Goal: Use online tool/utility: Utilize a website feature to perform a specific function

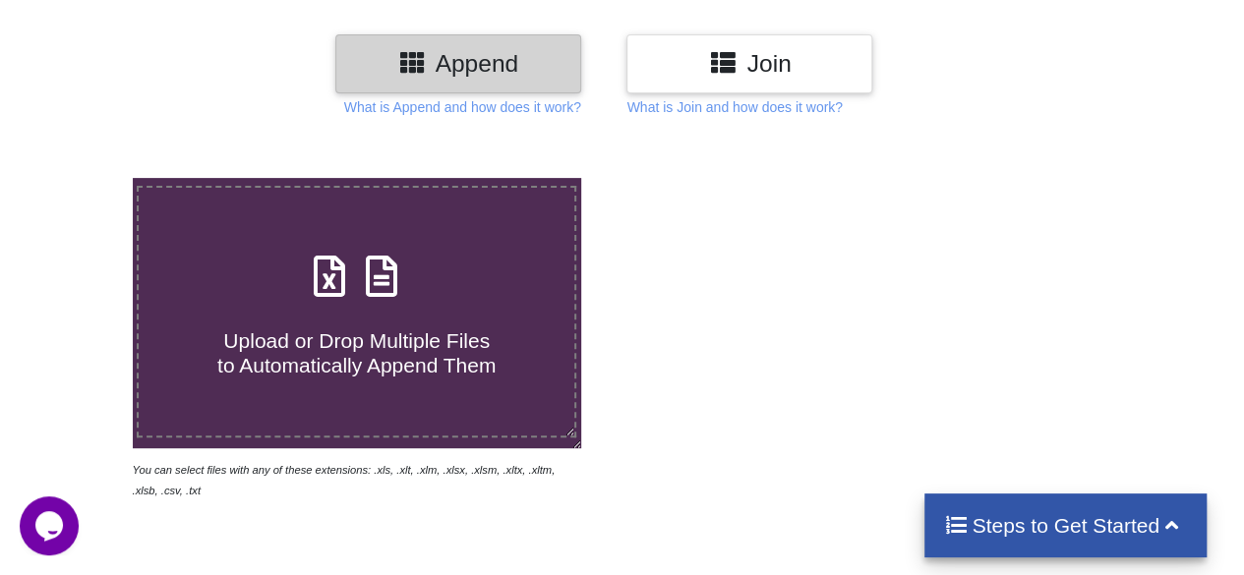
click at [498, 356] on h4 "Upload or Drop Multiple Files to Automatically Append Them" at bounding box center [357, 341] width 436 height 75
click at [82, 178] on input "Upload or Drop Multiple Files to Automatically Append Them" at bounding box center [82, 178] width 0 height 0
type input "C:\fakepath\Registration.xlsx"
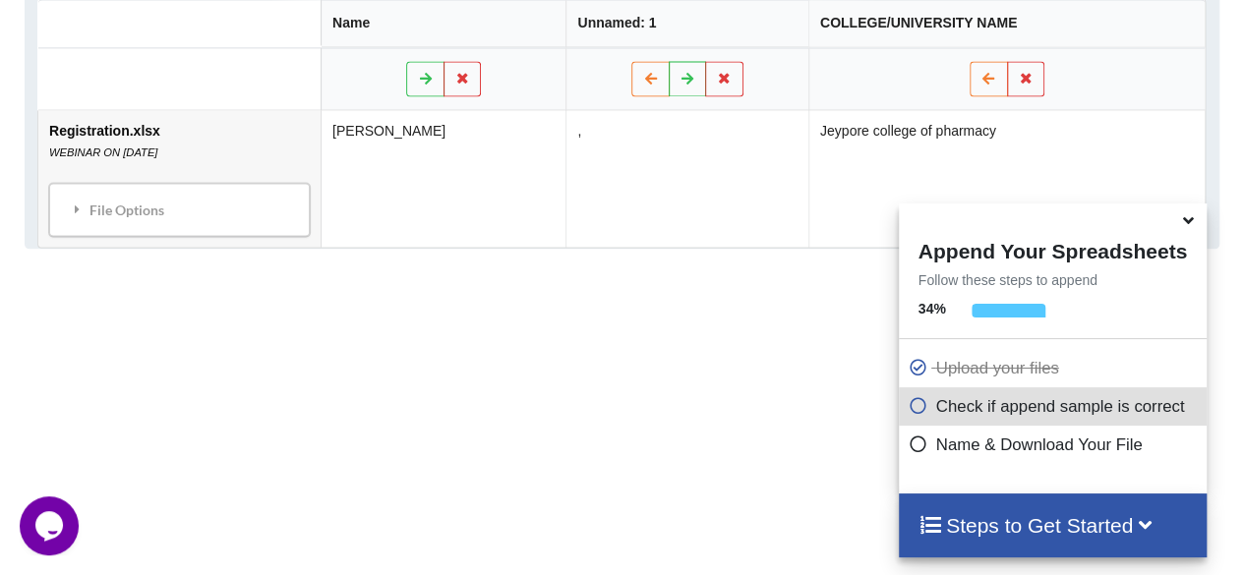
scroll to position [1127, 0]
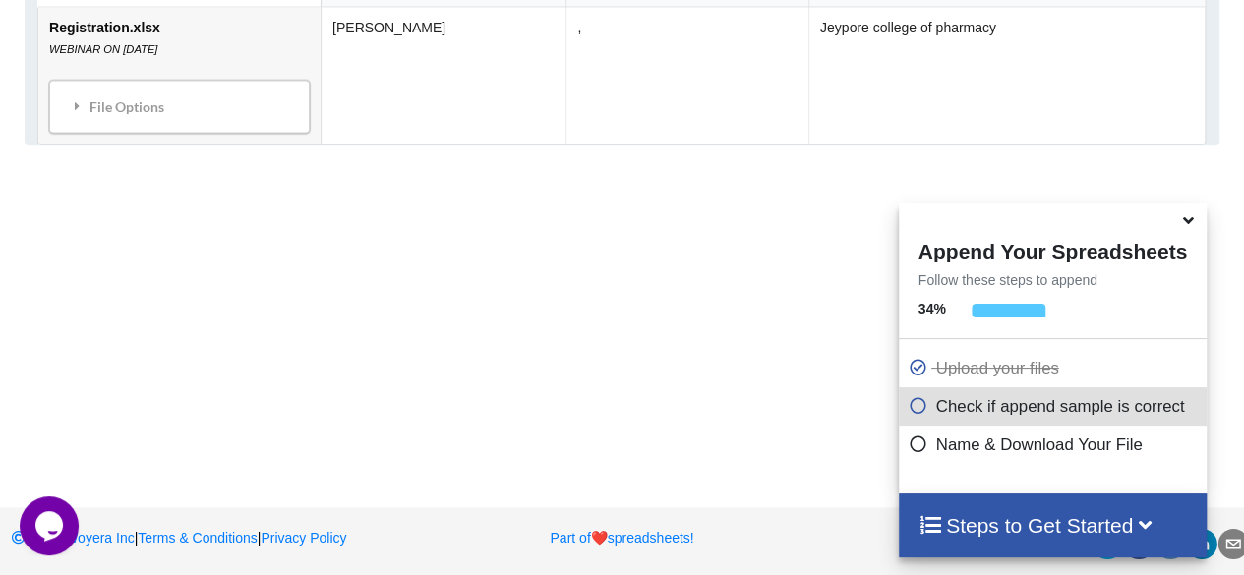
click at [1192, 225] on icon at bounding box center [1188, 218] width 21 height 18
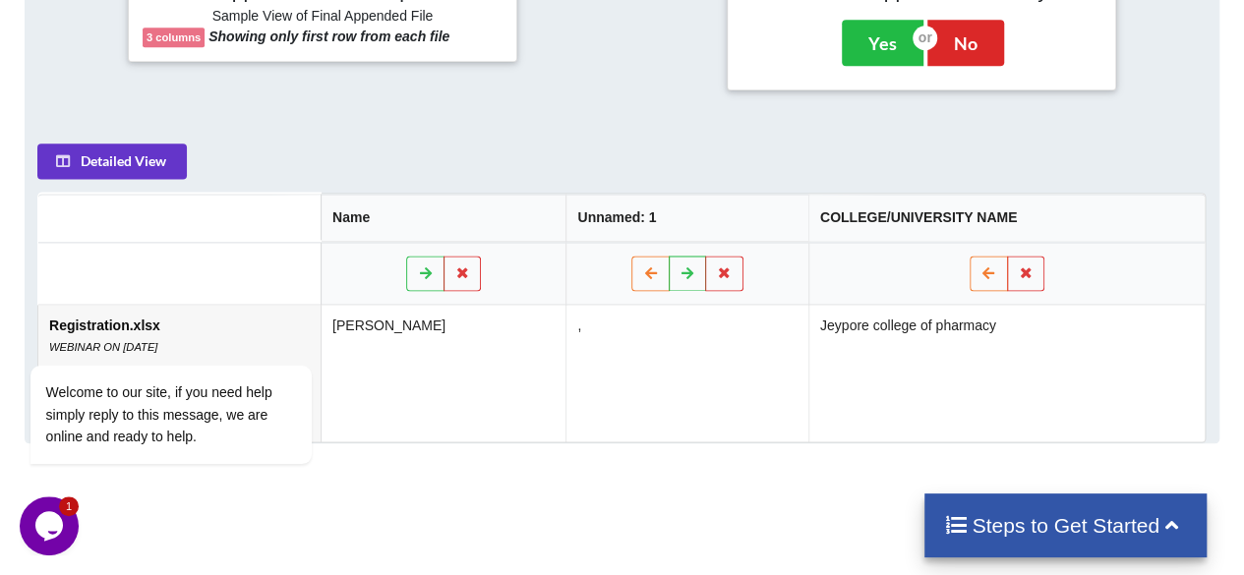
scroll to position [854, 0]
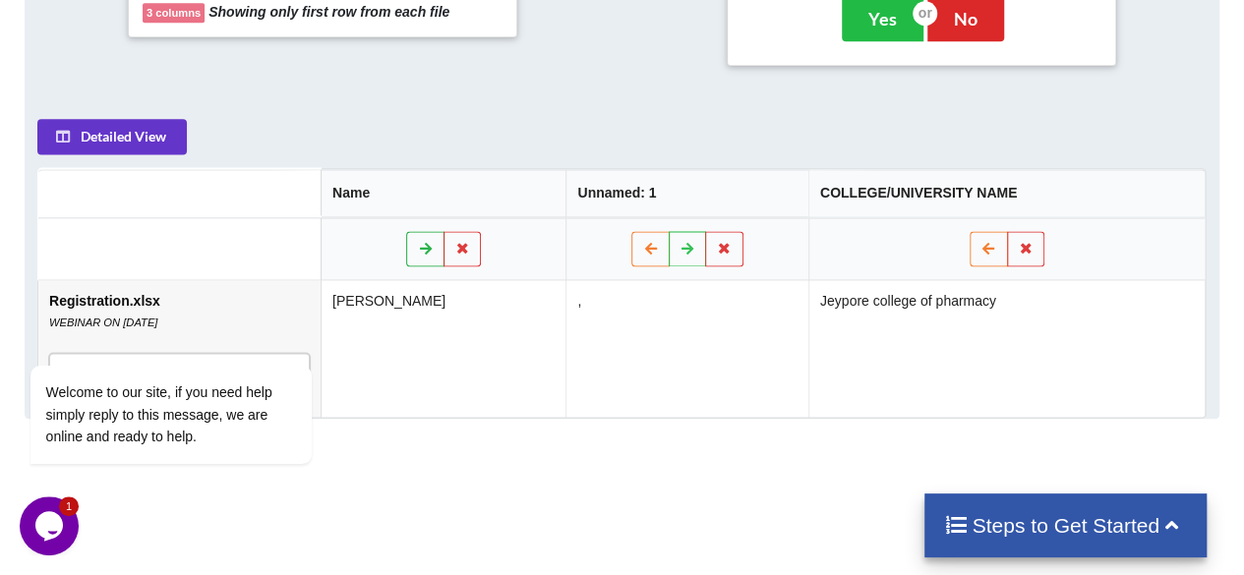
click at [429, 245] on icon at bounding box center [426, 248] width 17 height 12
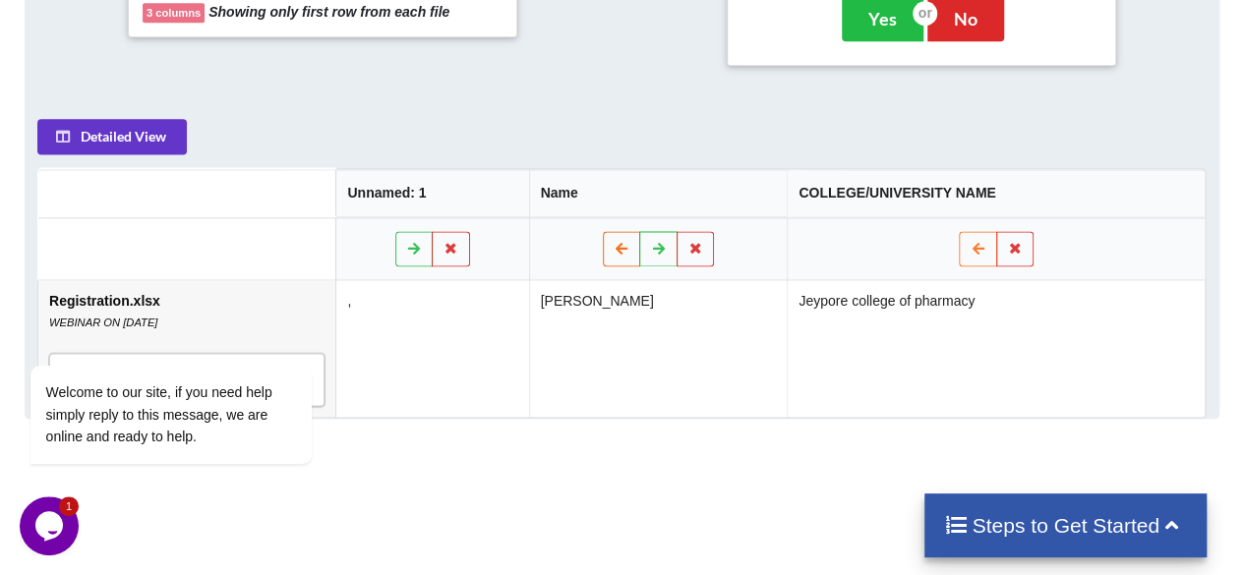
click at [631, 246] on icon at bounding box center [622, 248] width 17 height 12
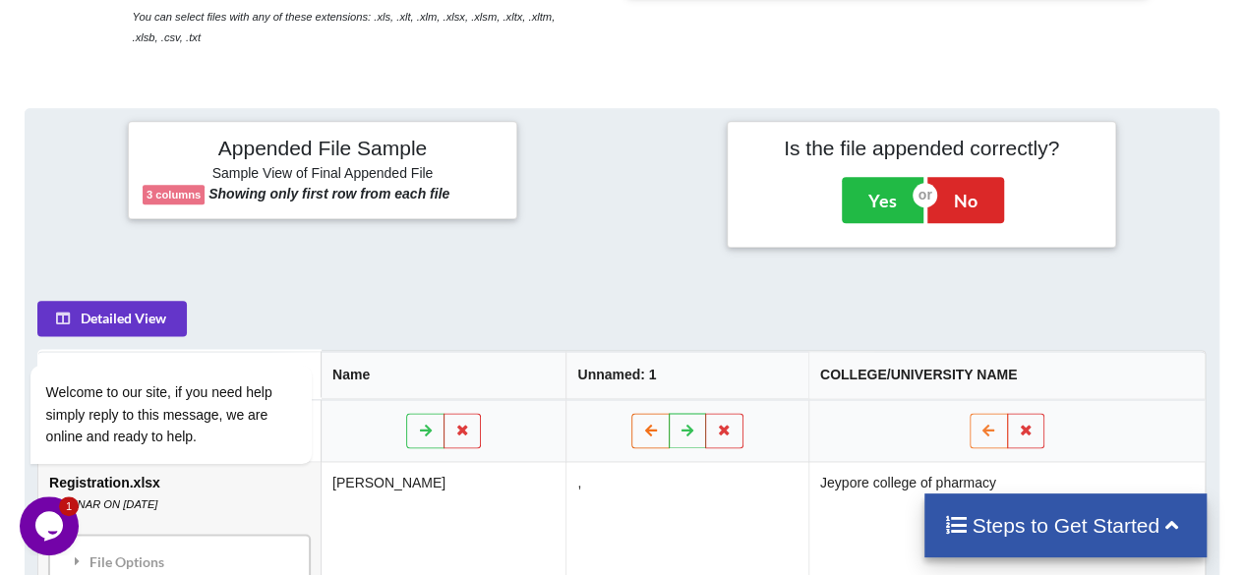
scroll to position [670, 0]
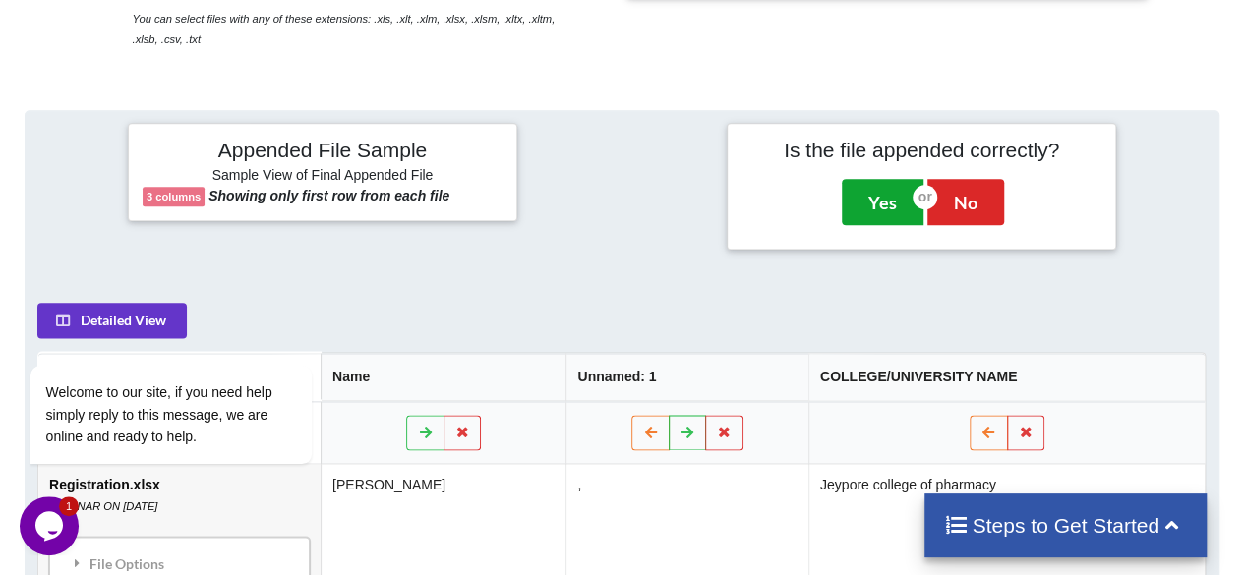
click at [865, 194] on button "Yes" at bounding box center [883, 201] width 82 height 45
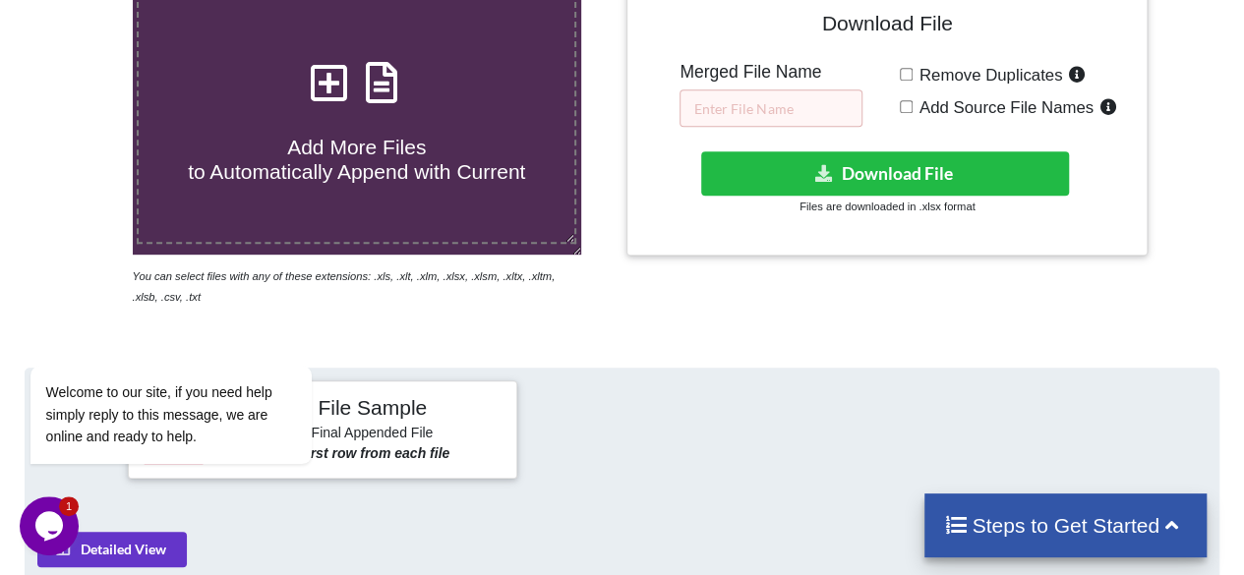
scroll to position [395, 0]
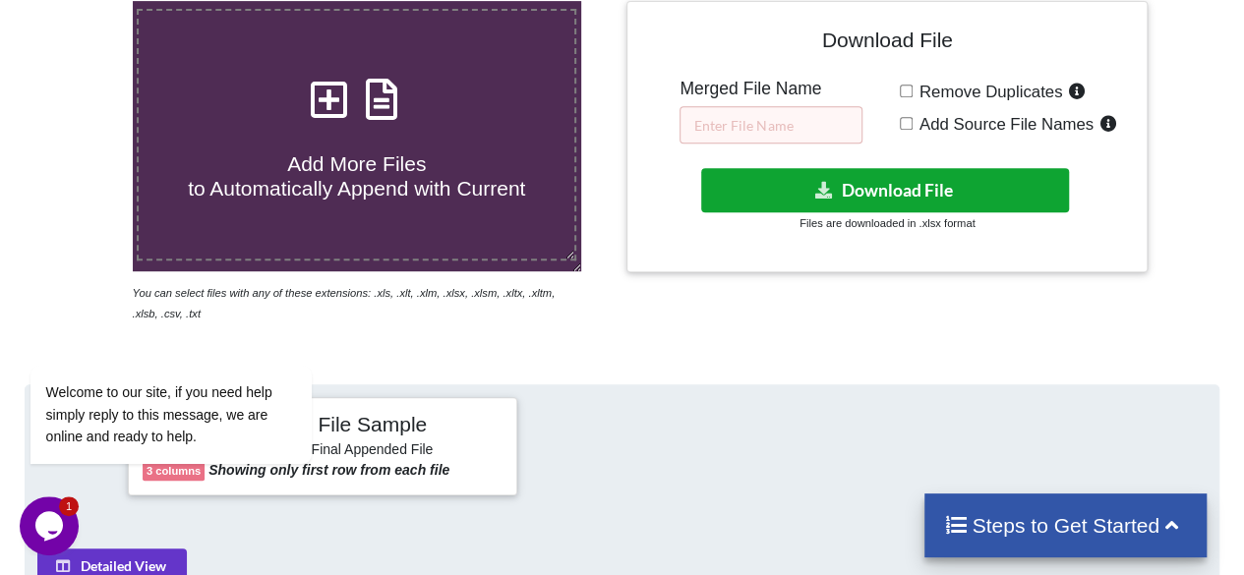
click at [865, 194] on button "Download File" at bounding box center [885, 190] width 369 height 44
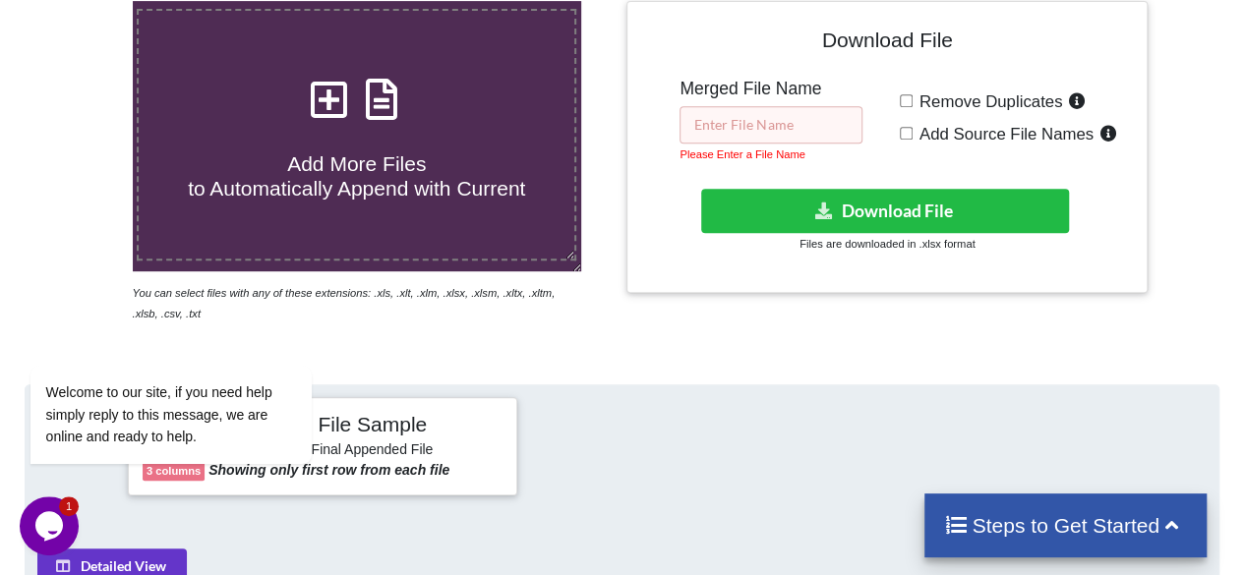
click at [795, 111] on input "text" at bounding box center [771, 124] width 183 height 37
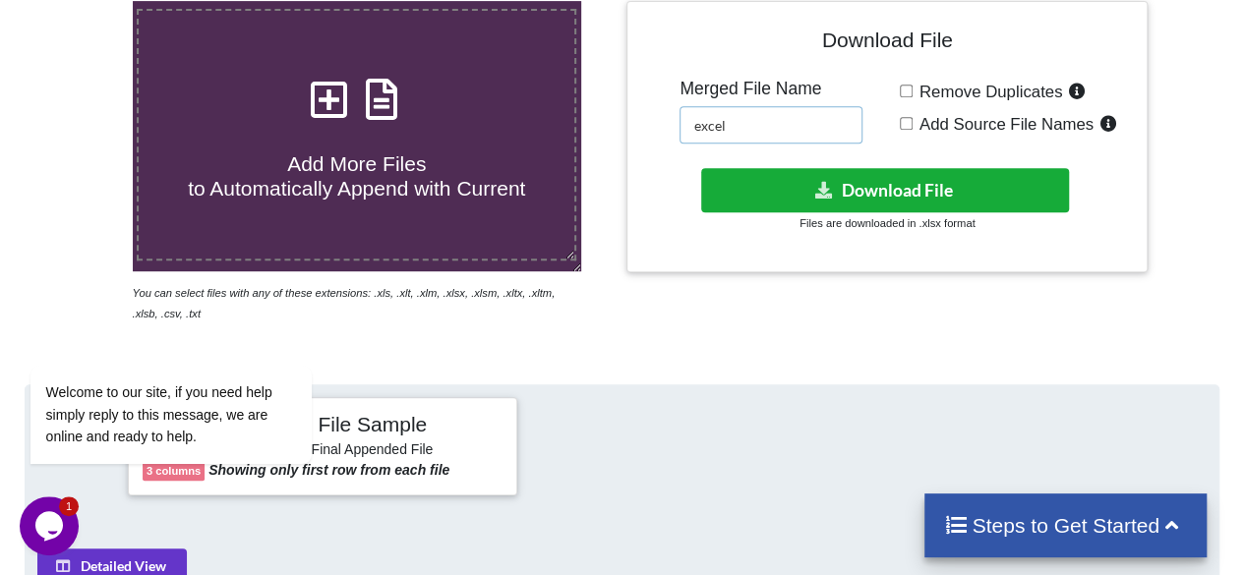
type input "excel"
click at [891, 201] on button "Download File" at bounding box center [885, 190] width 369 height 44
